Goal: Information Seeking & Learning: Learn about a topic

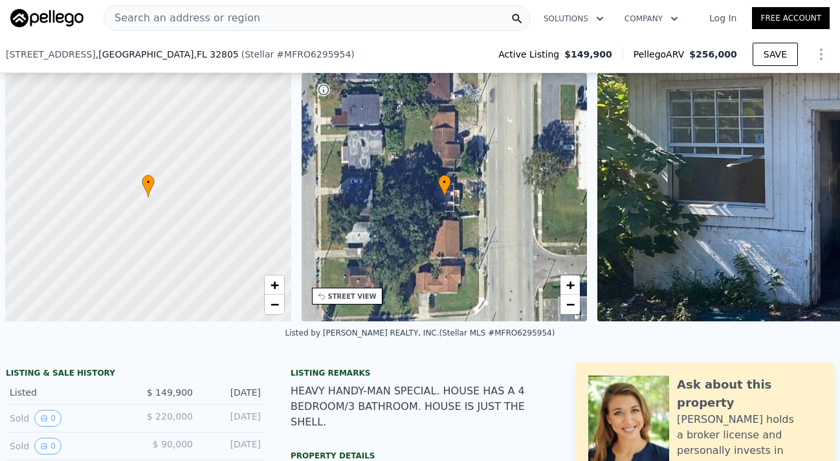
scroll to position [0, 5]
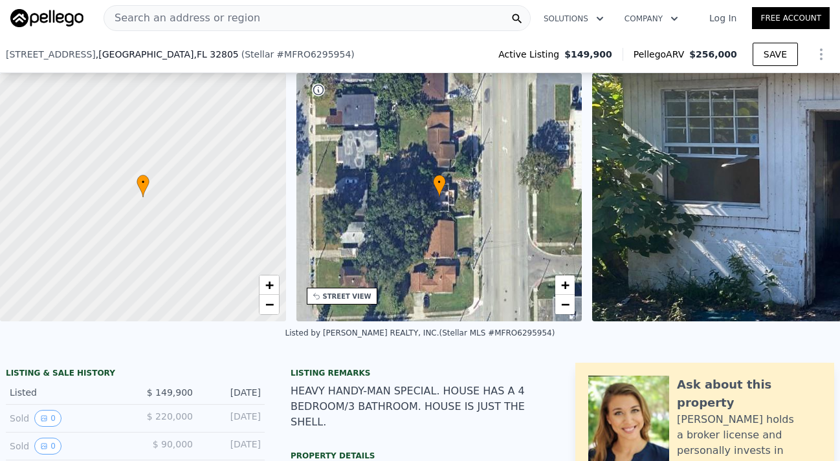
click at [195, 14] on span "Search an address or region" at bounding box center [182, 18] width 156 height 16
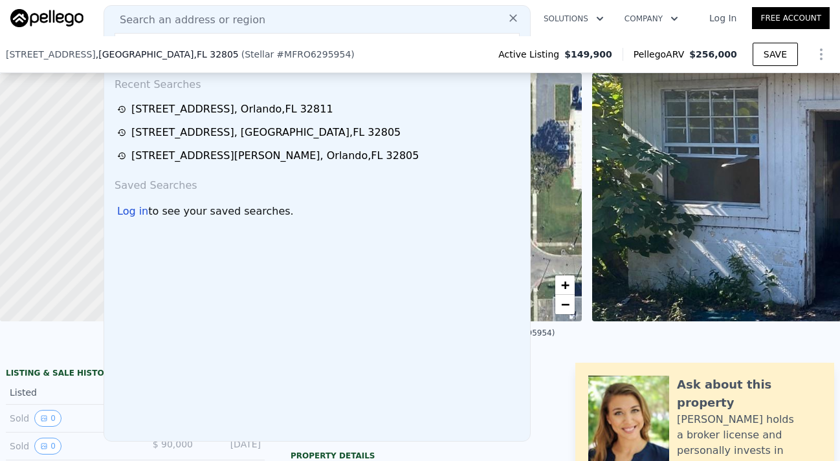
click at [144, 34] on input "text" at bounding box center [317, 44] width 405 height 23
click at [145, 12] on span "Search an address or region" at bounding box center [187, 20] width 156 height 16
click at [140, 32] on div "Search an address or region Recent Searches 4226 Lake Richmond Dr , Orlando , F…" at bounding box center [317, 223] width 427 height 437
click at [140, 25] on span "Search an address or region" at bounding box center [187, 20] width 156 height 16
click at [145, 17] on span "Search an address or region" at bounding box center [187, 20] width 156 height 16
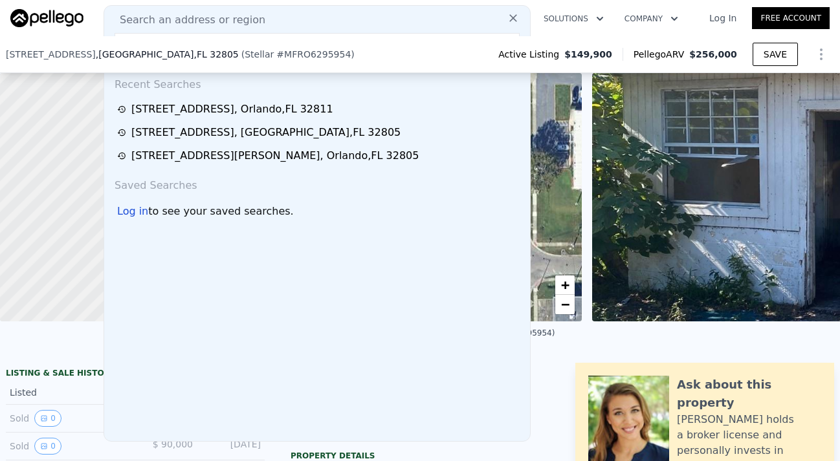
click at [190, 22] on span "Search an address or region" at bounding box center [187, 20] width 156 height 16
click at [212, 9] on div "Search an address or region Recent Searches 4226 Lake Richmond Dr , Orlando , F…" at bounding box center [317, 223] width 427 height 437
click at [209, 17] on span "Search an address or region" at bounding box center [187, 20] width 156 height 16
click at [203, 8] on div "Search an address or region Recent Searches 4226 Lake Richmond Dr , Orlando , F…" at bounding box center [317, 223] width 427 height 437
click at [265, 16] on div "Search an address or region" at bounding box center [317, 20] width 416 height 16
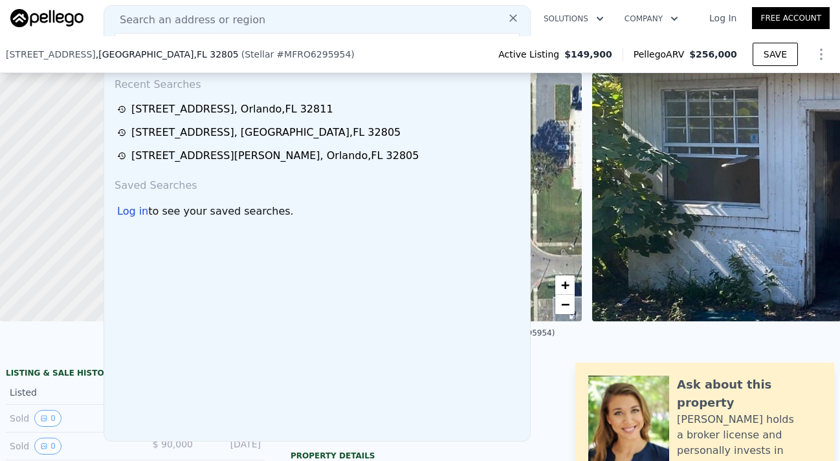
click at [227, 21] on span "Search an address or region" at bounding box center [187, 20] width 156 height 16
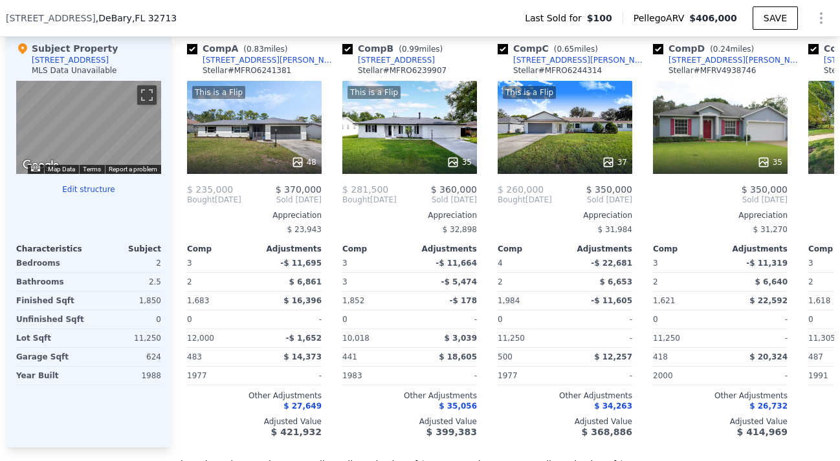
scroll to position [1292, 0]
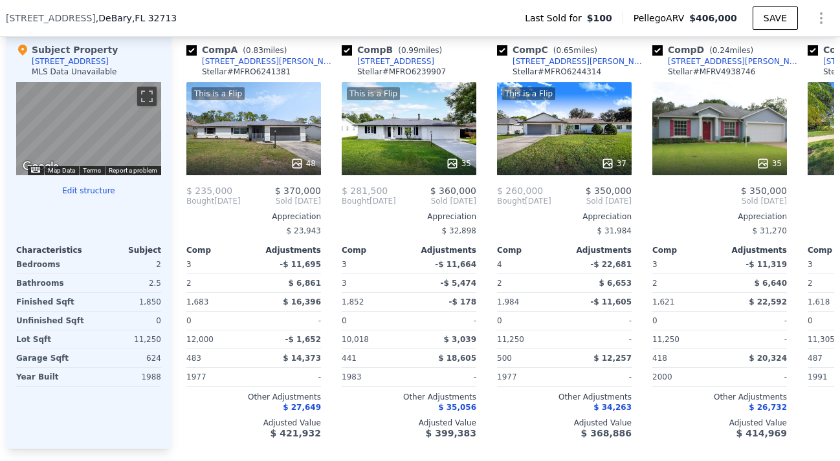
click at [836, 205] on div "We found 12 sales that match your search Filters Map Prices Modify Comp Filters…" at bounding box center [420, 107] width 840 height 729
click at [815, 203] on icon at bounding box center [819, 201] width 26 height 26
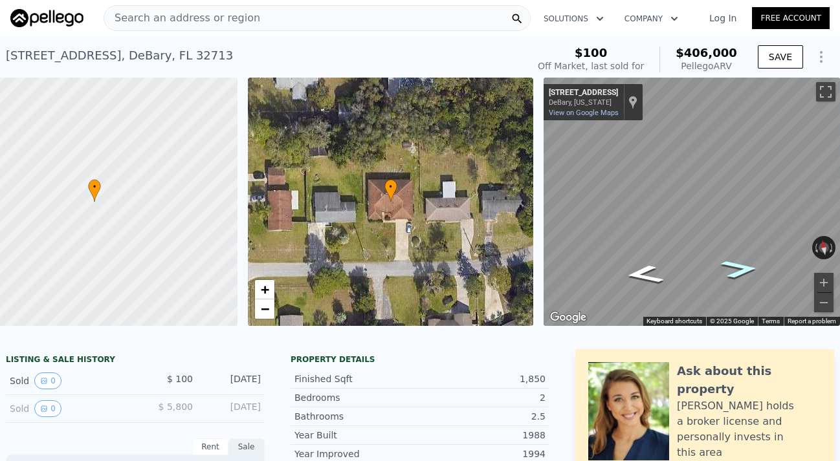
click at [726, 276] on icon "Go East, Alemander Ave" at bounding box center [740, 269] width 70 height 27
click at [726, 276] on icon "Go East, Alemander Ave" at bounding box center [737, 266] width 82 height 30
click at [726, 276] on icon "Go East, Alemander Ave" at bounding box center [739, 268] width 73 height 28
click at [737, 272] on icon "Go East, Alemander Ave" at bounding box center [739, 268] width 73 height 28
click at [740, 272] on icon "Go East, Alemander Ave" at bounding box center [739, 268] width 73 height 28
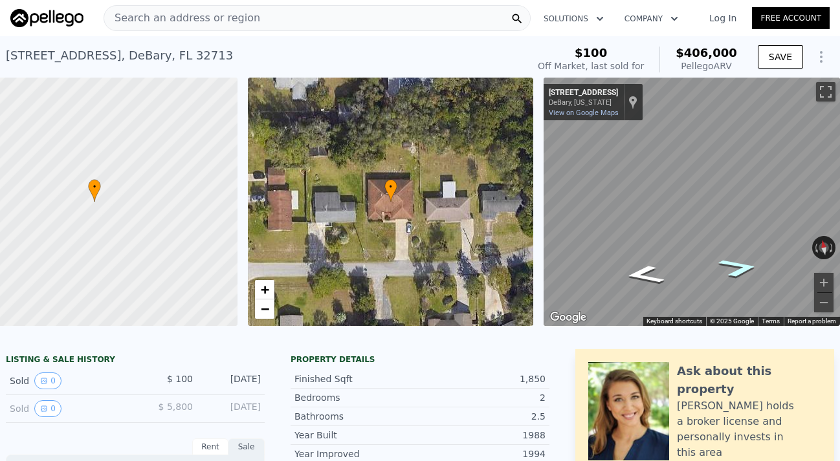
click at [735, 266] on icon "Go East, Alemander Ave" at bounding box center [739, 268] width 76 height 28
click at [735, 265] on icon "Go Northeast, Alemander Ave" at bounding box center [733, 263] width 92 height 30
click at [735, 265] on icon "Go Northeast, Alemander Ave" at bounding box center [731, 262] width 93 height 31
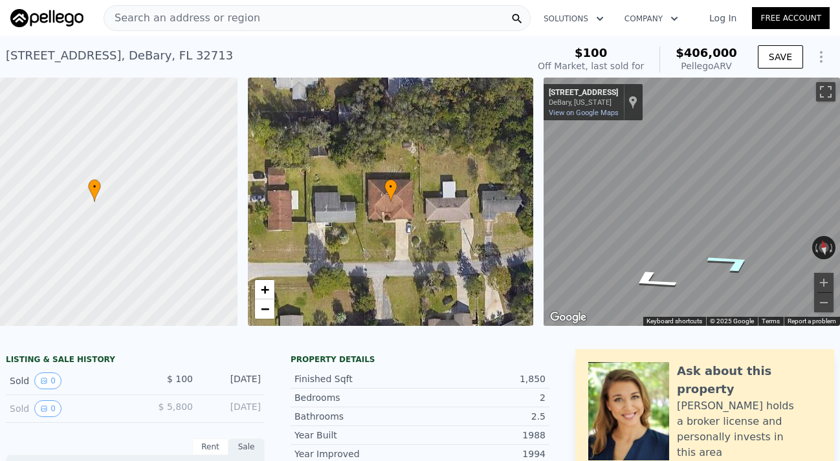
click at [735, 265] on icon "Go Northeast, Alemander Ave" at bounding box center [731, 262] width 93 height 31
click at [731, 300] on icon "Go Northeast, Alemander Ave" at bounding box center [739, 293] width 74 height 26
click at [742, 283] on icon "Go Northeast, Alemander Ave" at bounding box center [739, 293] width 74 height 26
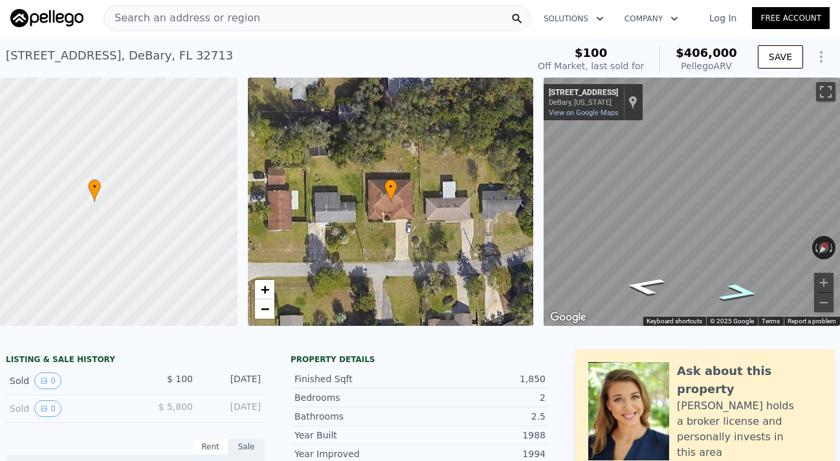
click at [742, 284] on icon "Go Northeast, Alemander Ave" at bounding box center [739, 293] width 74 height 26
click at [742, 285] on icon "Go Northeast, Alemander Ave" at bounding box center [739, 293] width 74 height 26
click at [742, 287] on icon "Go Northeast, Alemander Ave" at bounding box center [739, 293] width 74 height 26
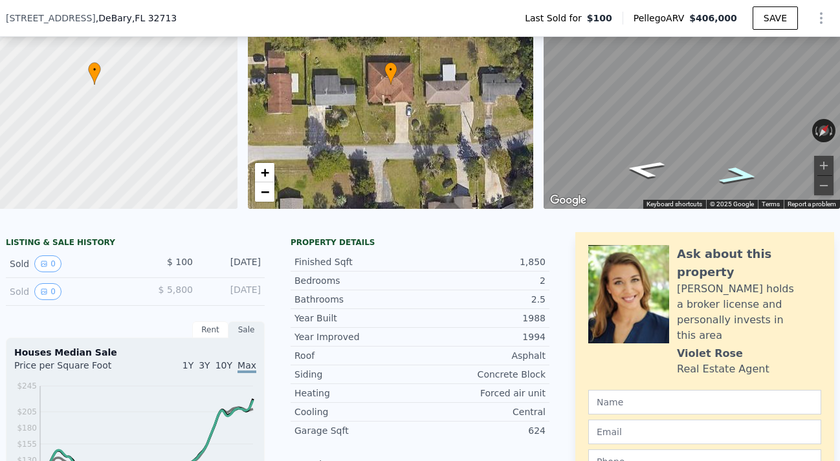
scroll to position [73, 0]
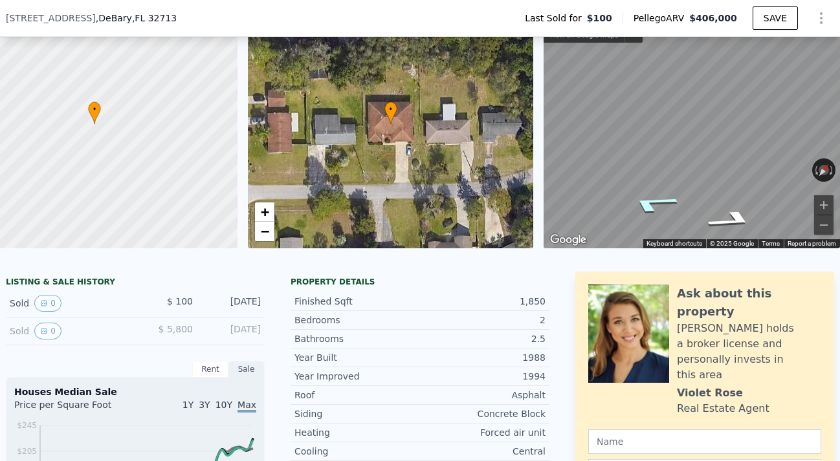
click at [648, 198] on icon "Go West, Alemander Ave" at bounding box center [652, 204] width 93 height 28
click at [650, 204] on icon "Go West, Alemander Ave" at bounding box center [648, 206] width 87 height 28
click at [665, 202] on icon "Go West, Alemander Ave" at bounding box center [654, 203] width 94 height 28
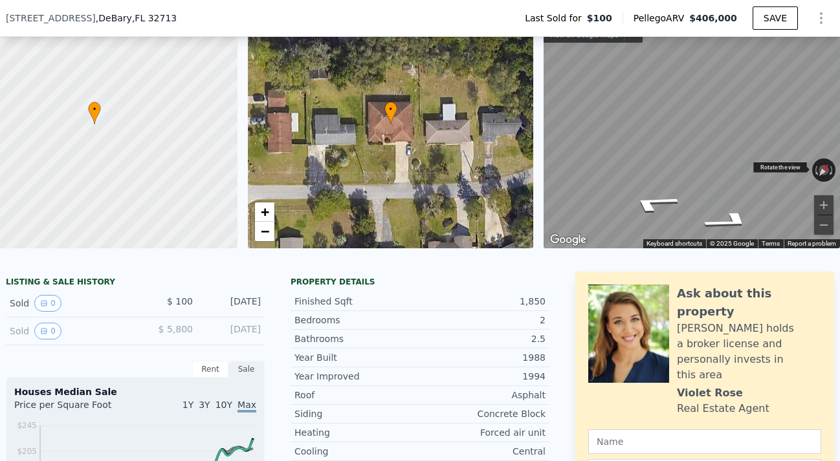
click at [675, 150] on div "← Move left → Move right ↑ Move up ↓ Move down + Zoom in - Zoom out [STREET_ADD…" at bounding box center [692, 124] width 296 height 249
click at [386, 201] on div "• + −" at bounding box center [391, 124] width 286 height 249
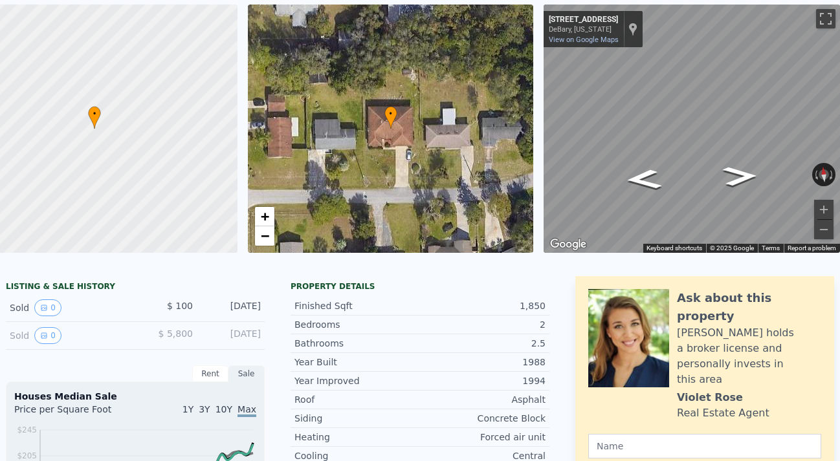
scroll to position [0, 0]
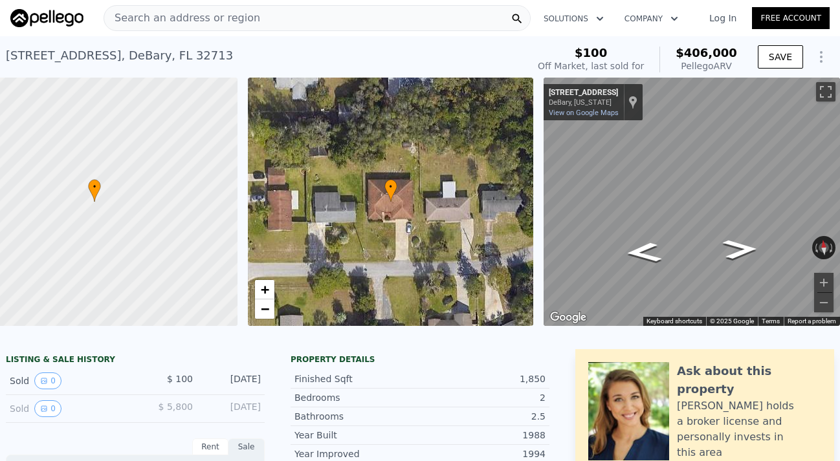
click at [250, 24] on div "Search an address or region" at bounding box center [317, 18] width 427 height 26
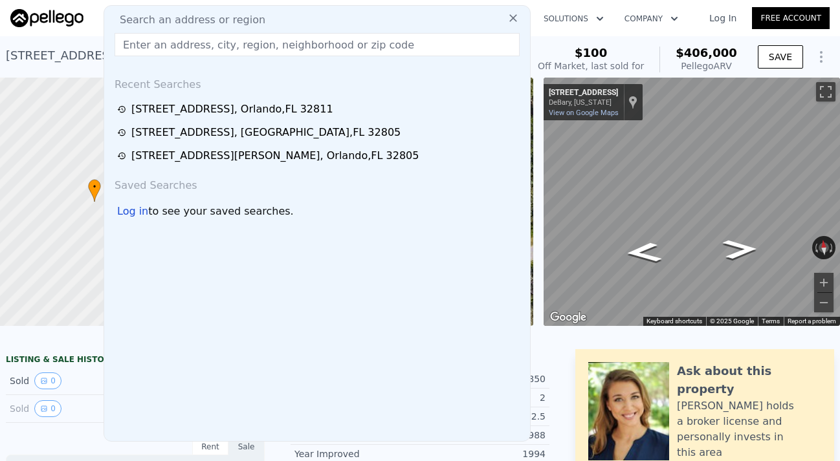
type input "[STREET_ADDRESS][PERSON_NAME]"
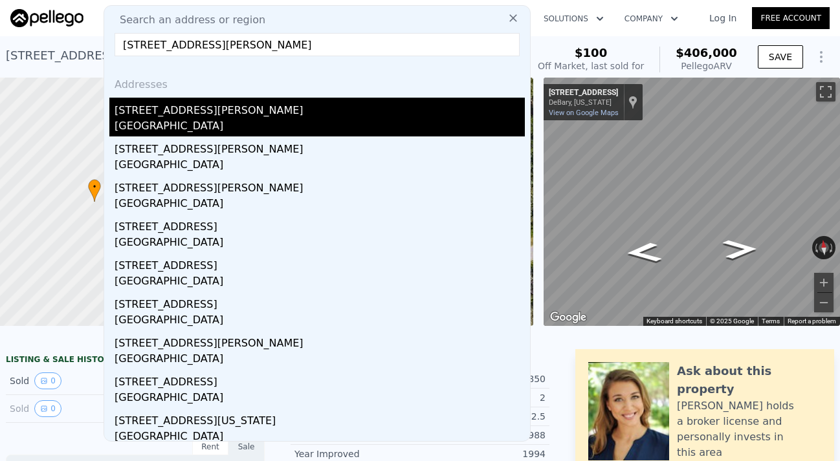
click at [191, 126] on div "[GEOGRAPHIC_DATA]" at bounding box center [320, 127] width 410 height 18
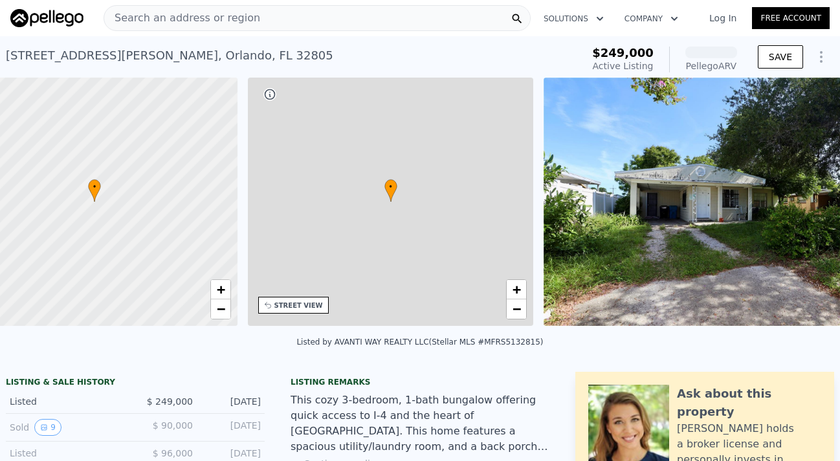
scroll to position [0, 5]
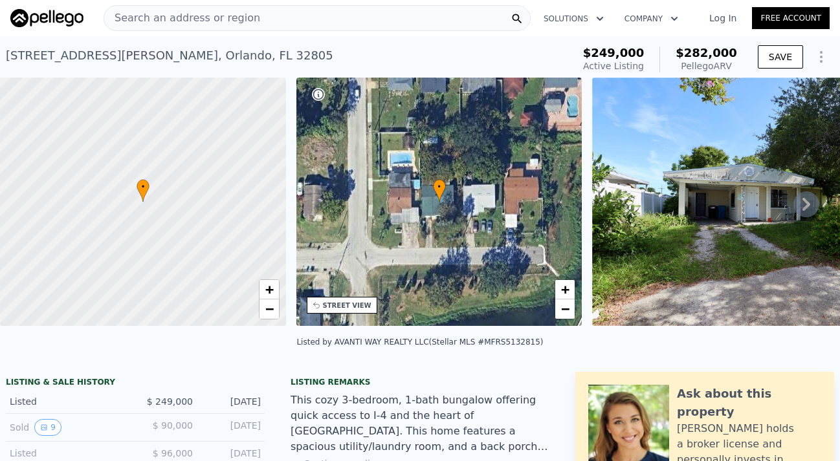
click at [805, 205] on icon at bounding box center [806, 205] width 26 height 26
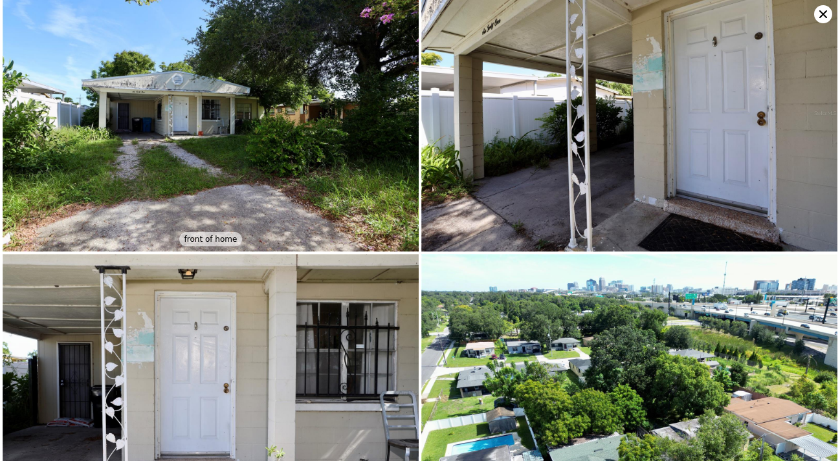
scroll to position [0, 0]
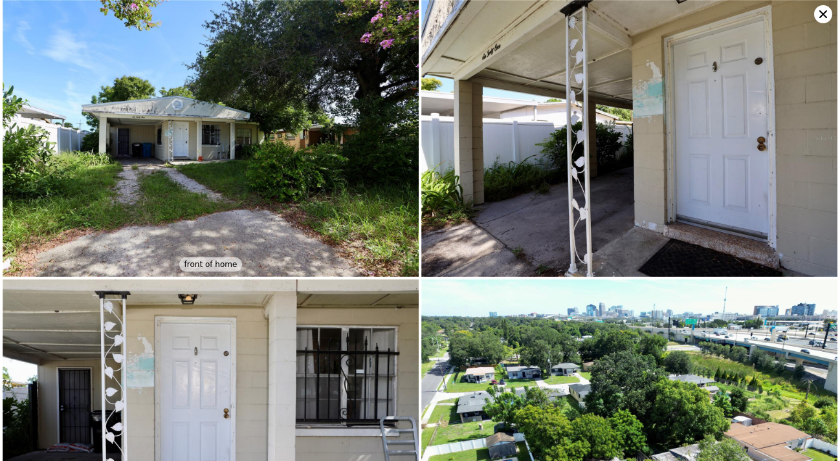
click at [825, 14] on icon at bounding box center [823, 14] width 18 height 18
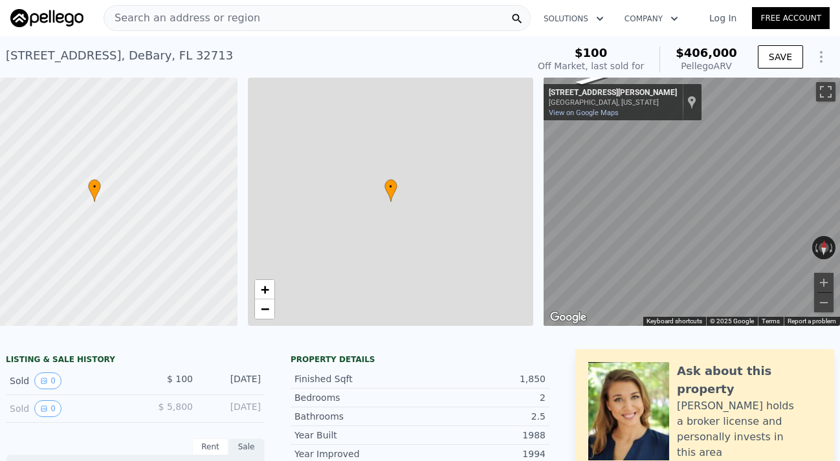
type input "$ 406,000"
type input "3"
type input "4"
type input "2"
type input "3"
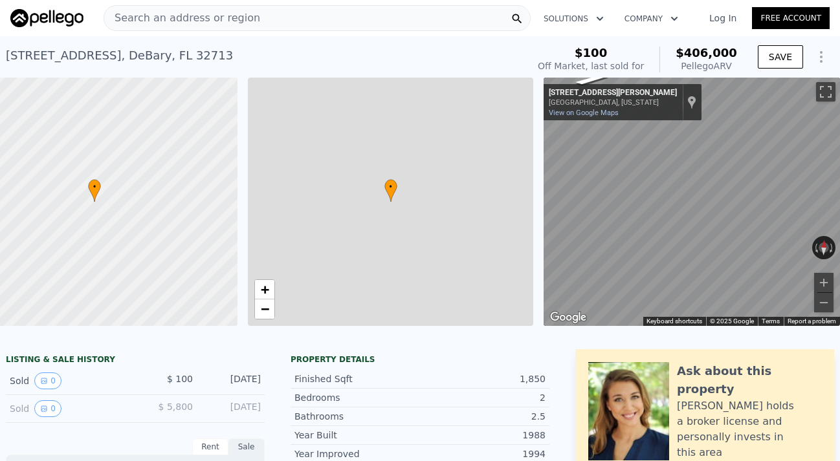
type input "1337"
type input "2181"
type input "9000"
type input "16950"
type input "$ 378,834"
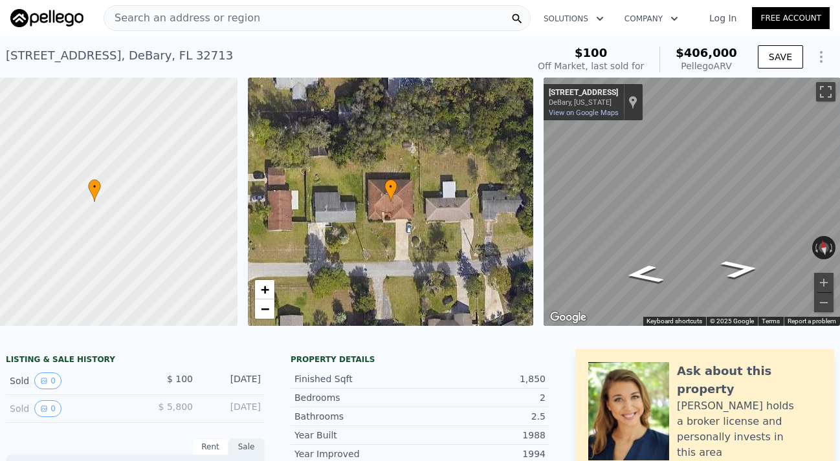
scroll to position [0, 54]
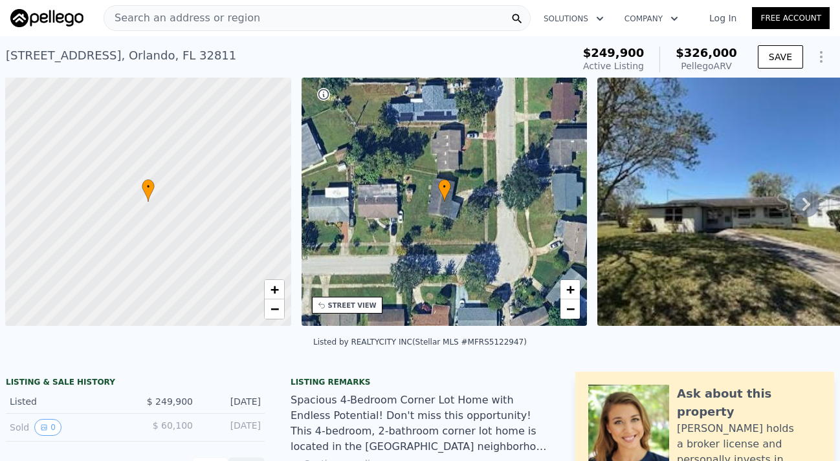
scroll to position [0, 5]
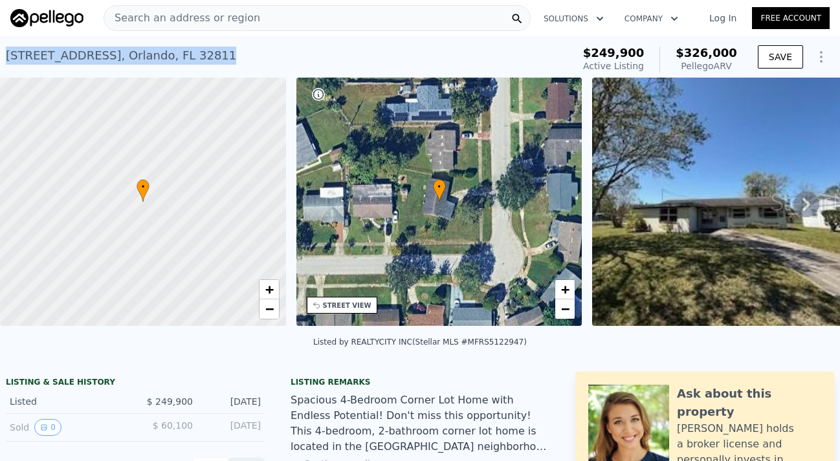
drag, startPoint x: 257, startPoint y: 54, endPoint x: 5, endPoint y: 53, distance: 251.8
click at [5, 53] on div "4226 Lake Richmond Dr , Orlando , FL 32811 Active at $249,900 (~ARV $326k ) $24…" at bounding box center [420, 56] width 840 height 41
copy div "4226 Lake Richmond Dr , Orlando , FL 32811 Active at $249,900 (~ARV $326k )"
